Goal: Task Accomplishment & Management: Manage account settings

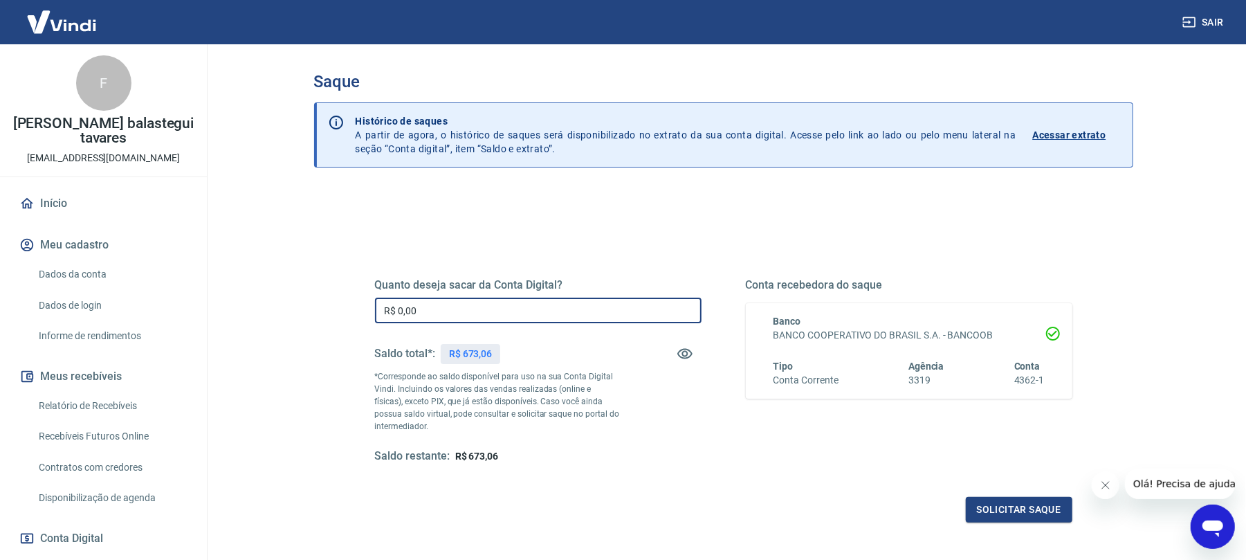
click at [479, 305] on input "R$ 0,00" at bounding box center [538, 310] width 326 height 26
type input "R$ 673,06"
click at [1015, 528] on div "Quanto deseja sacar da Conta Digital? R$ 673,06 ​ Saldo total*: R$ 673,06 *Corr…" at bounding box center [723, 378] width 730 height 322
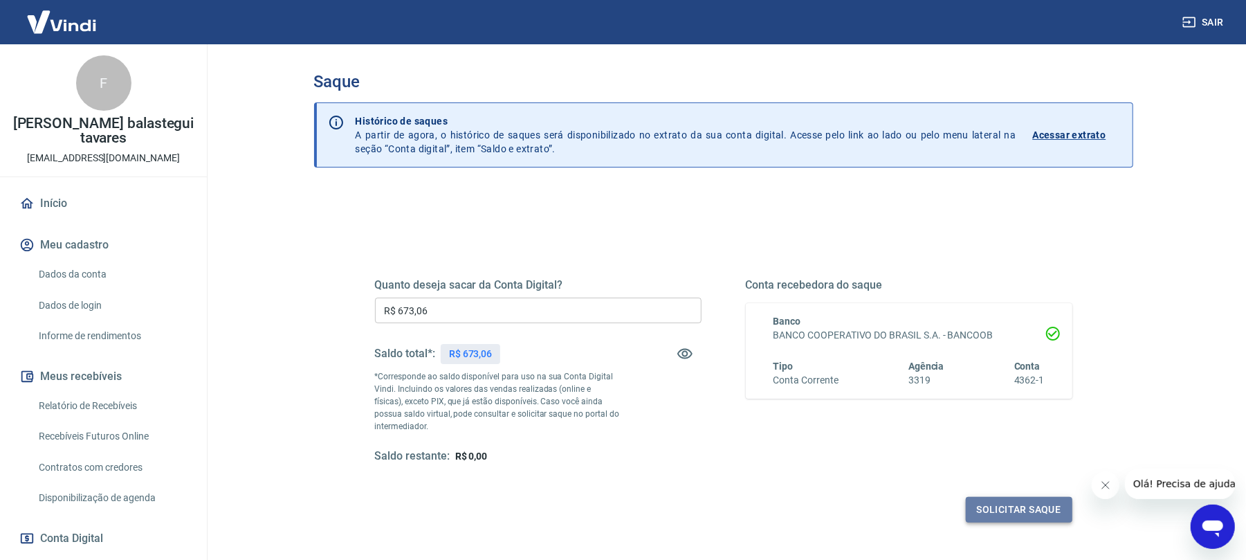
click at [1017, 512] on button "Solicitar saque" at bounding box center [1018, 510] width 107 height 26
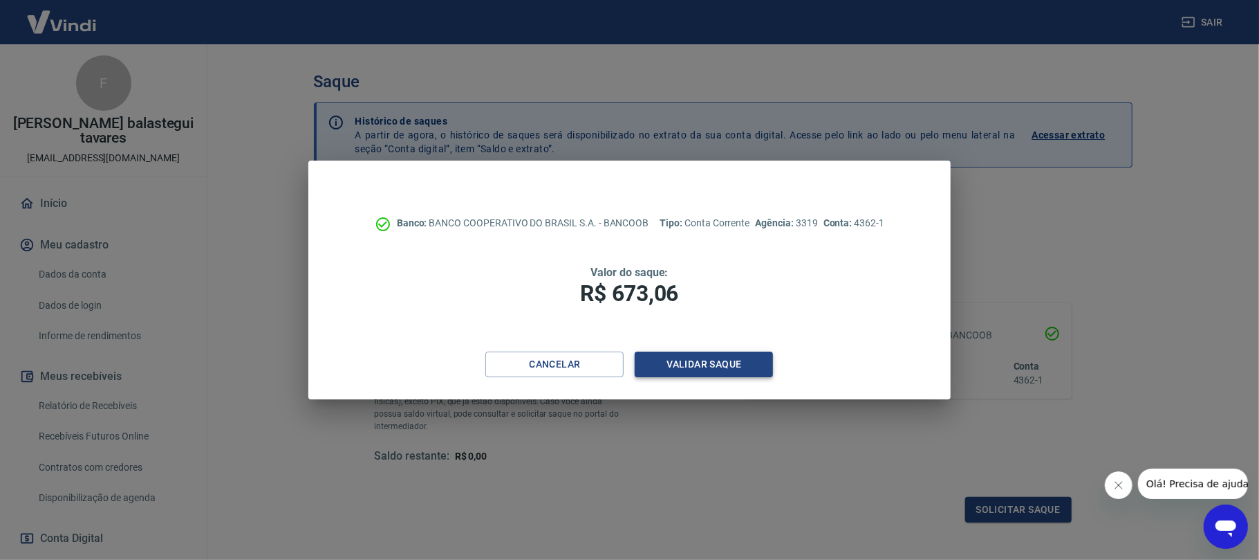
click at [682, 358] on button "Validar saque" at bounding box center [704, 364] width 138 height 26
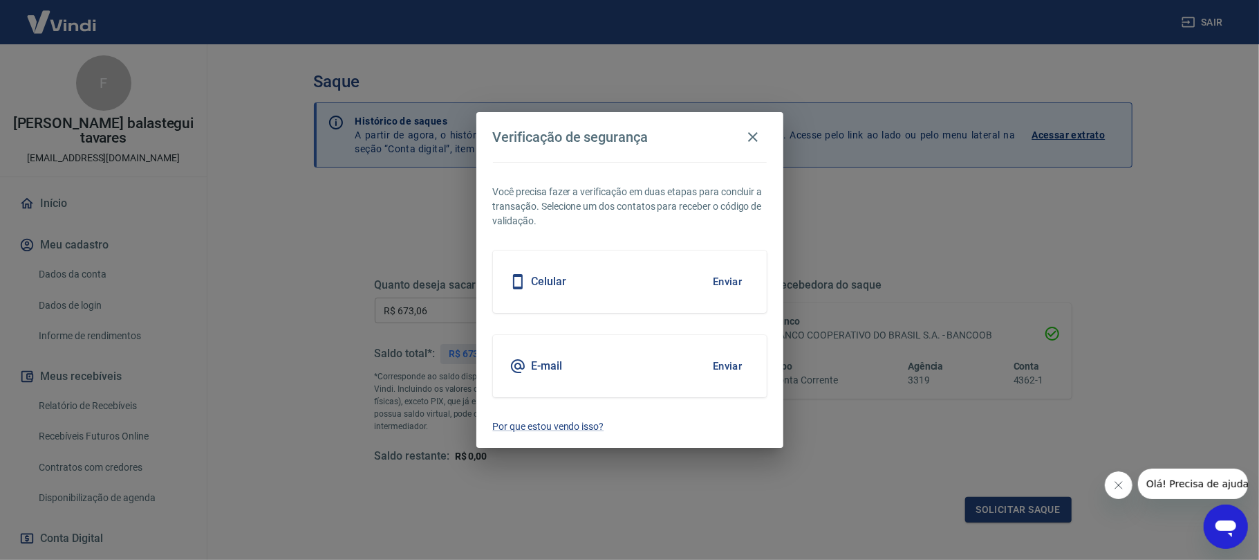
click at [721, 272] on button "Enviar" at bounding box center [727, 281] width 45 height 29
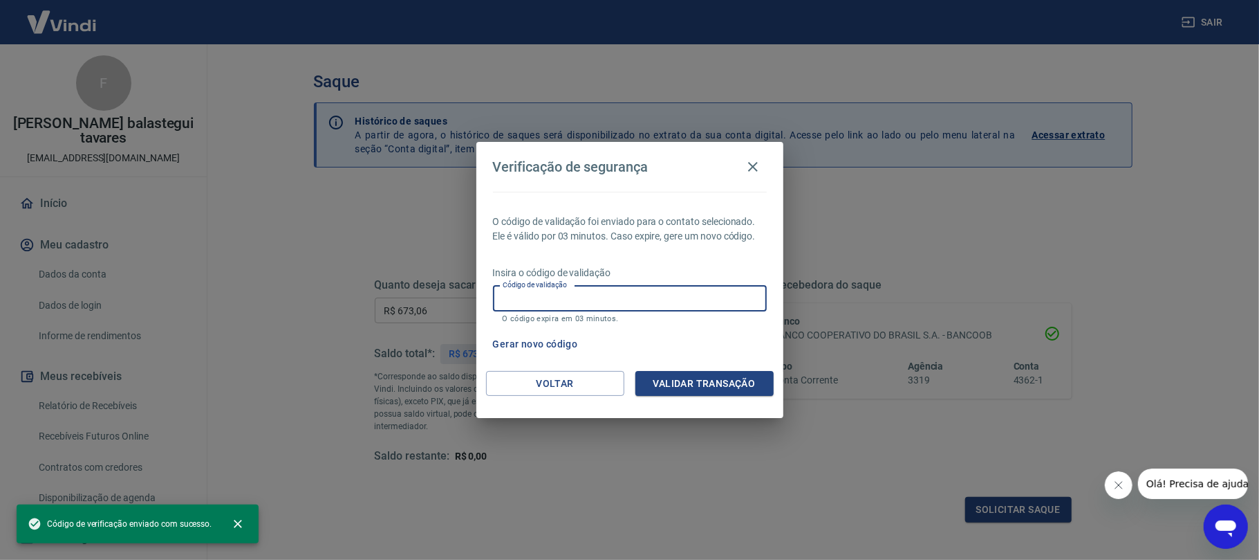
click at [684, 293] on input "Código de validação" at bounding box center [630, 299] width 274 height 26
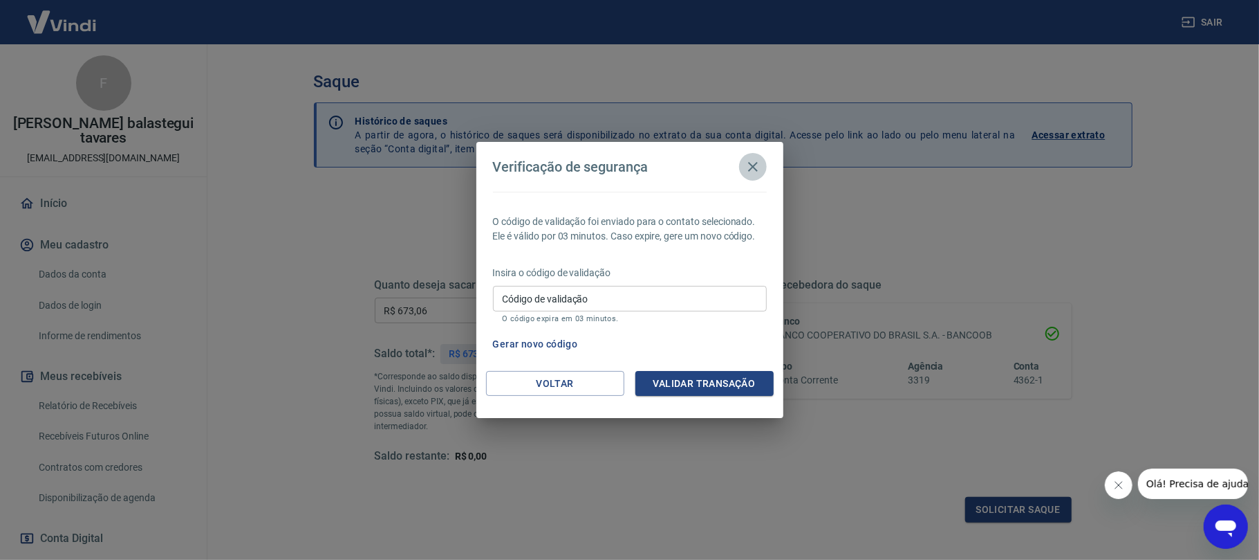
click at [755, 167] on icon "button" at bounding box center [753, 167] width 10 height 10
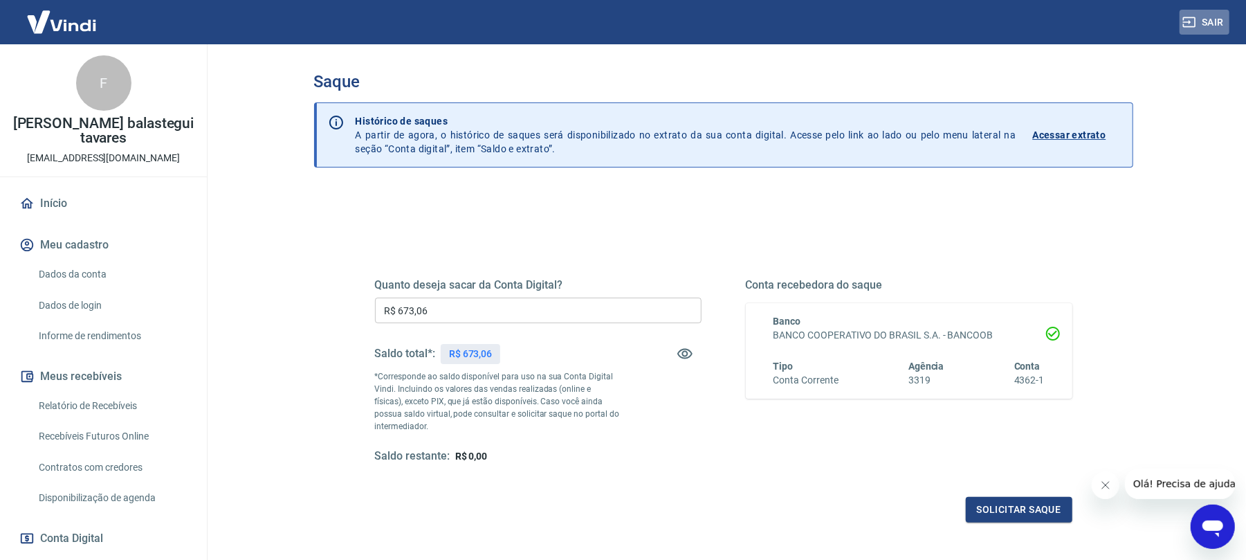
click at [1198, 17] on button "Sair" at bounding box center [1204, 23] width 50 height 26
